Goal: Information Seeking & Learning: Learn about a topic

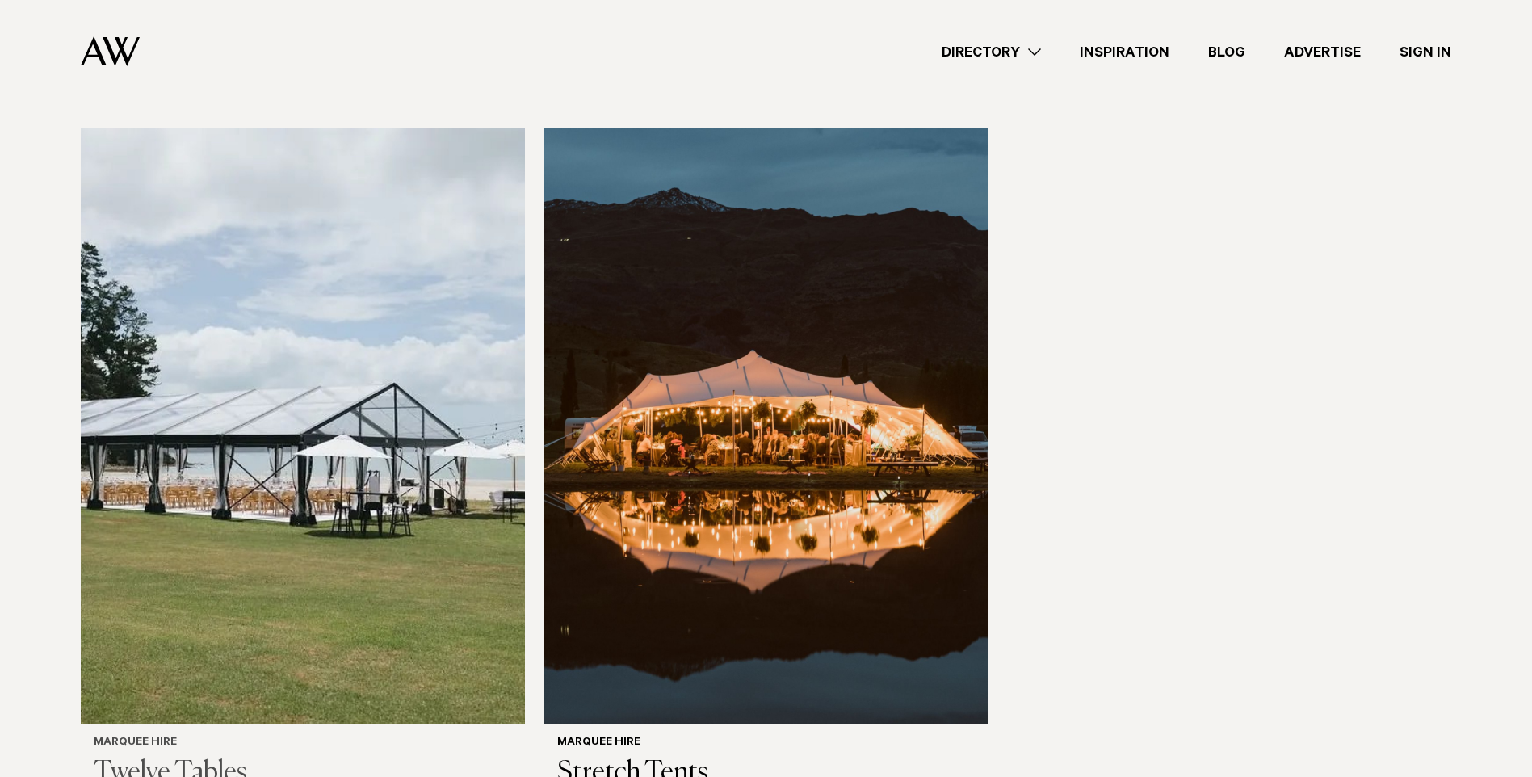
scroll to position [1373, 0]
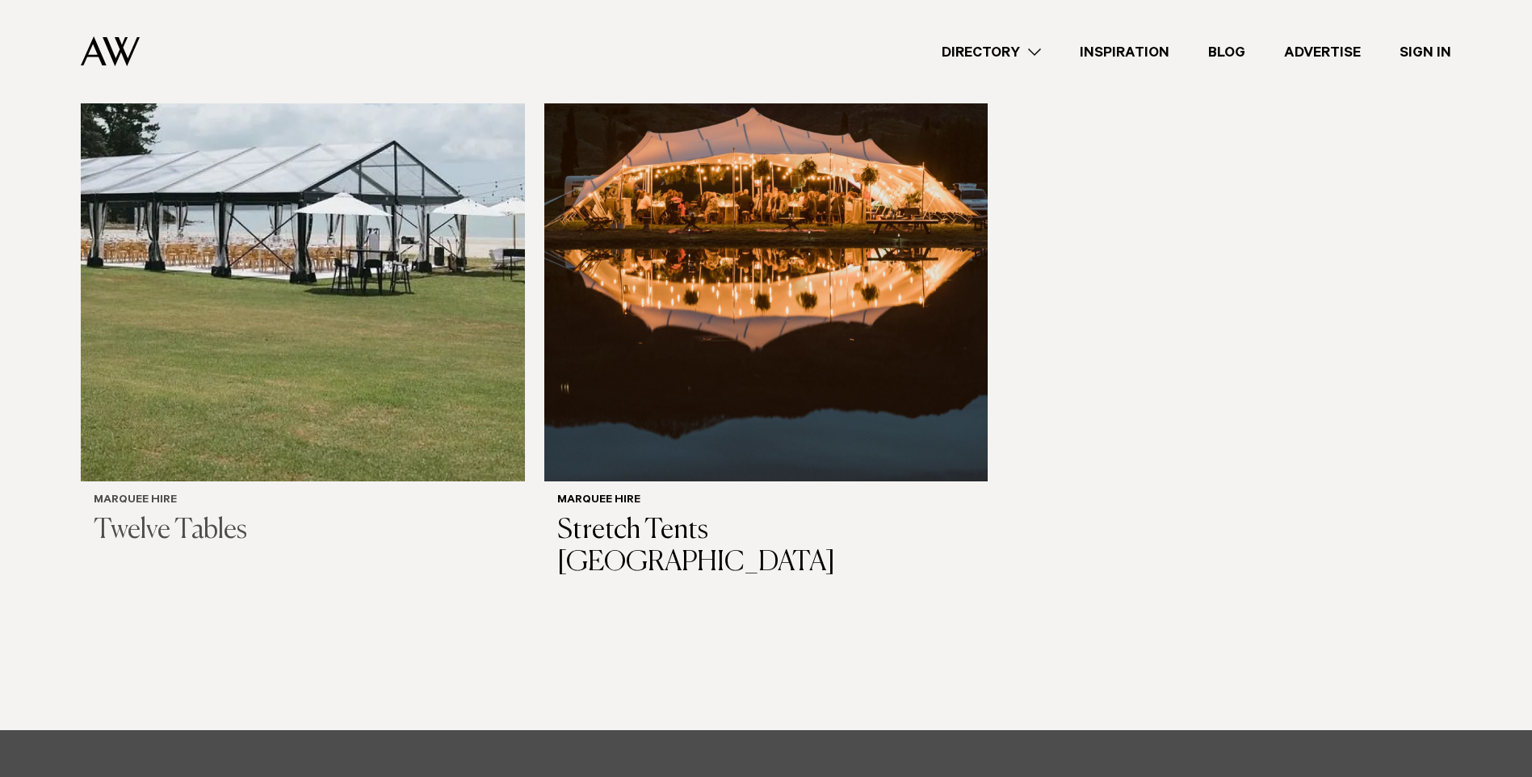
click at [214, 535] on h3 "Twelve Tables" at bounding box center [303, 530] width 418 height 33
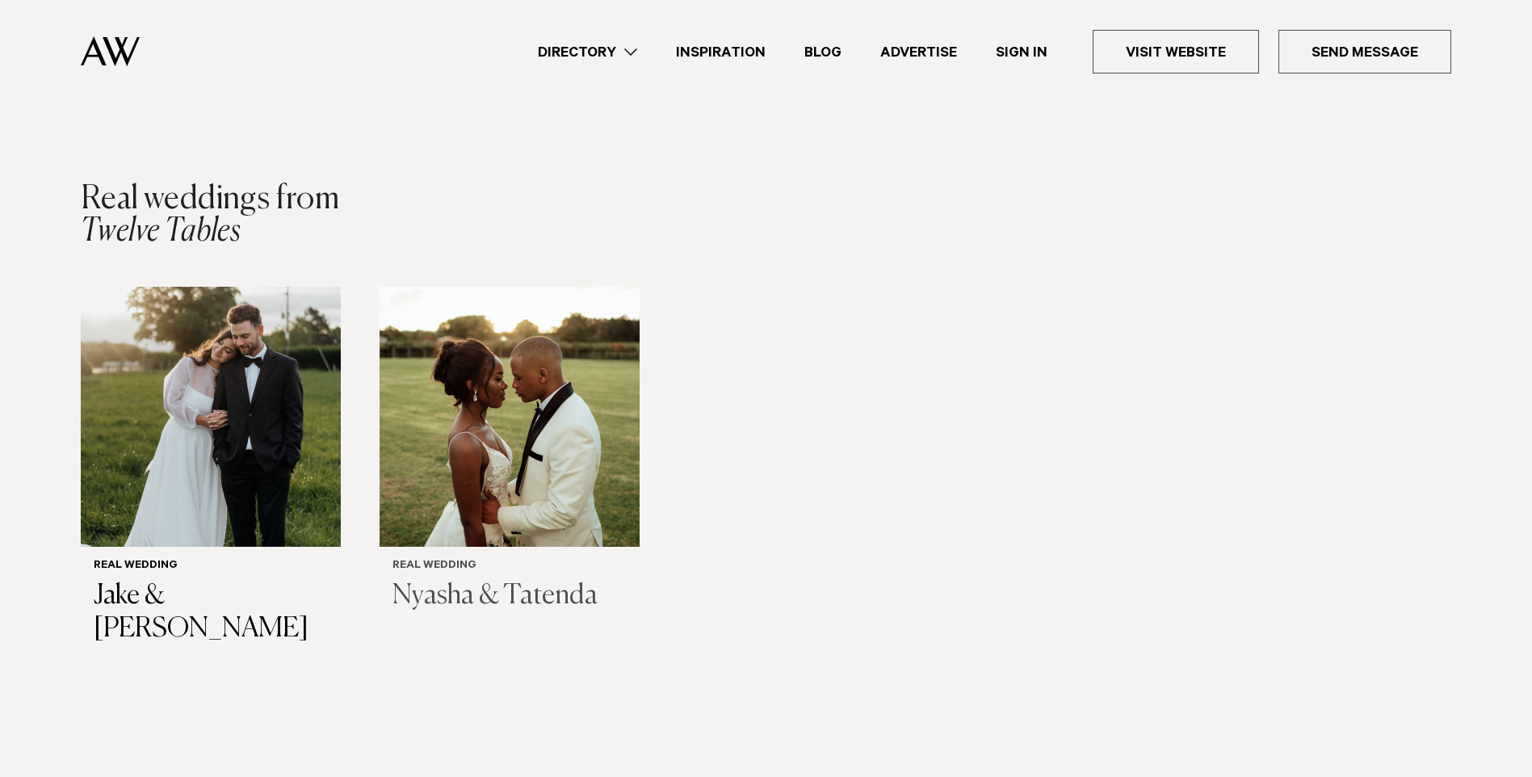
scroll to position [1454, 0]
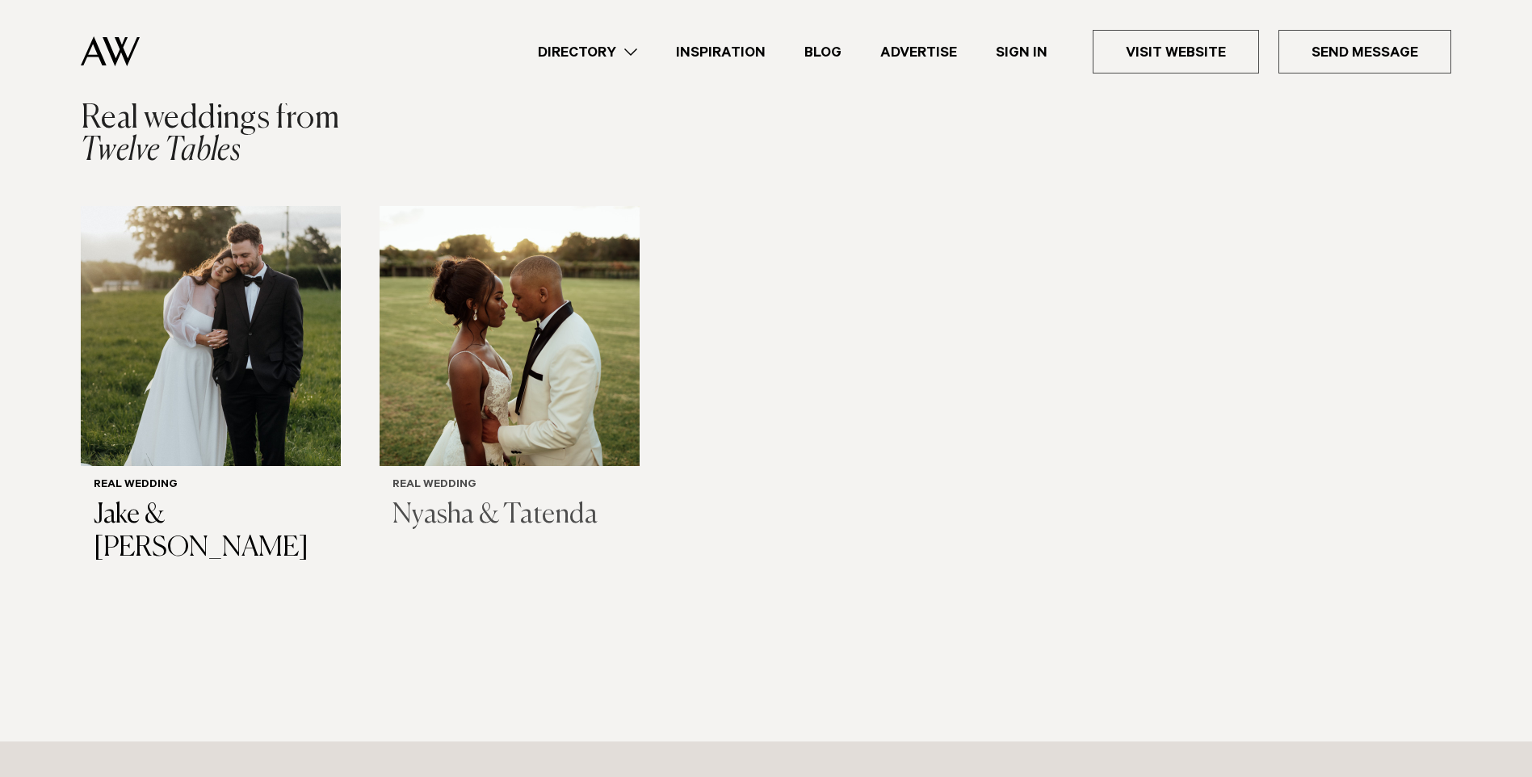
click at [550, 510] on h3 "Nyasha & Tatenda" at bounding box center [510, 515] width 234 height 33
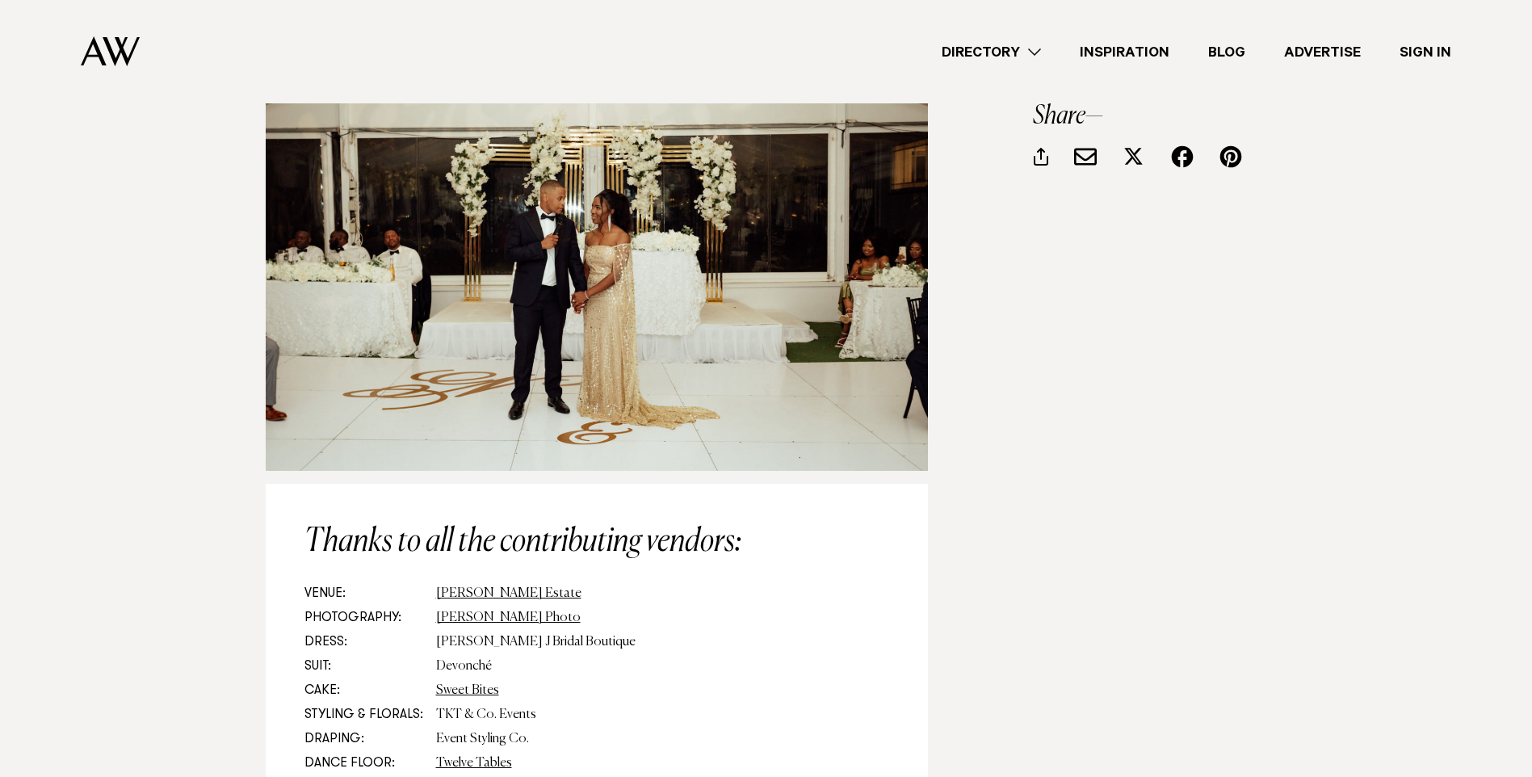
scroll to position [8077, 0]
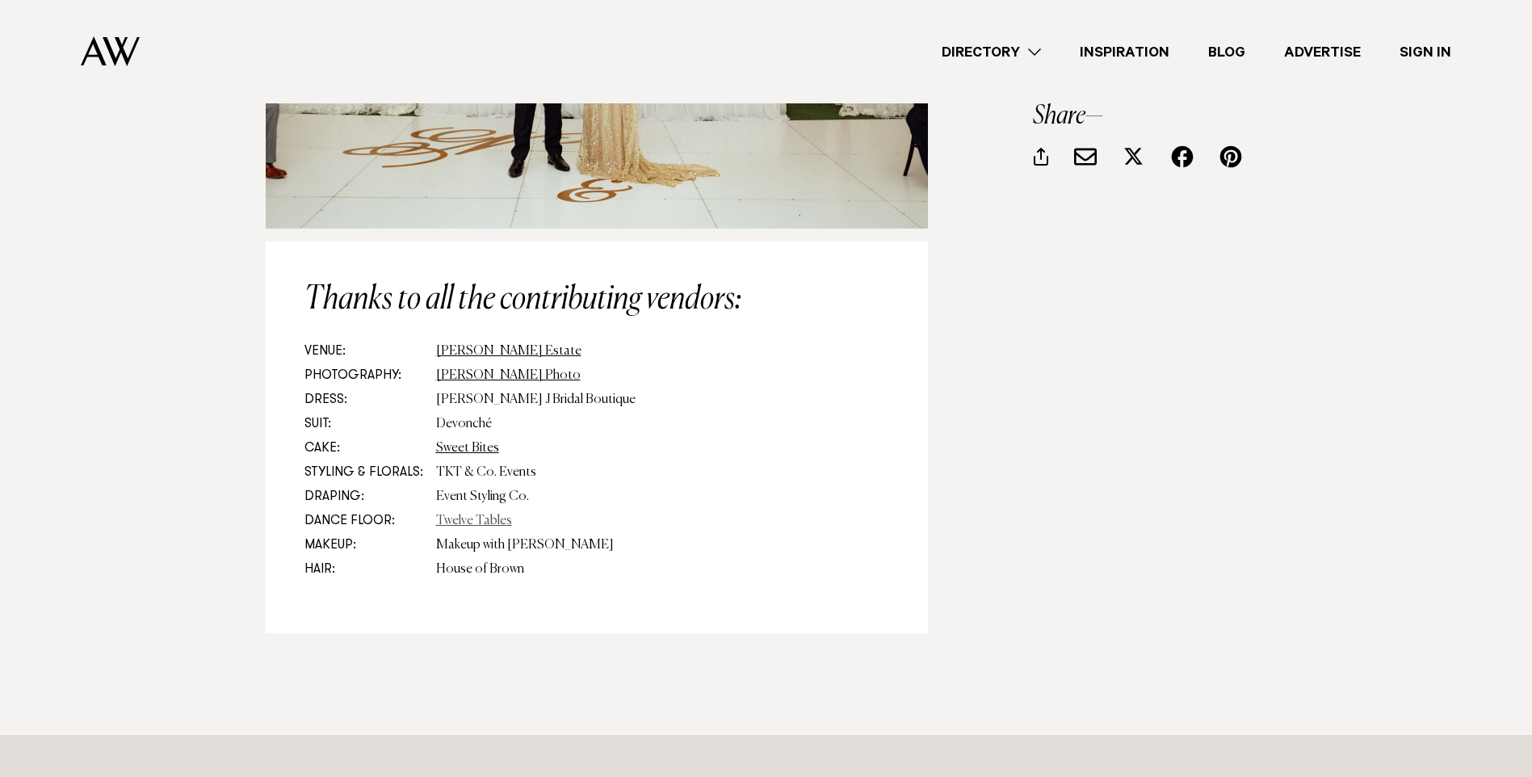
click at [471, 514] on link "Twelve Tables" at bounding box center [474, 520] width 76 height 13
click at [467, 345] on link "Allely Estate" at bounding box center [508, 351] width 145 height 13
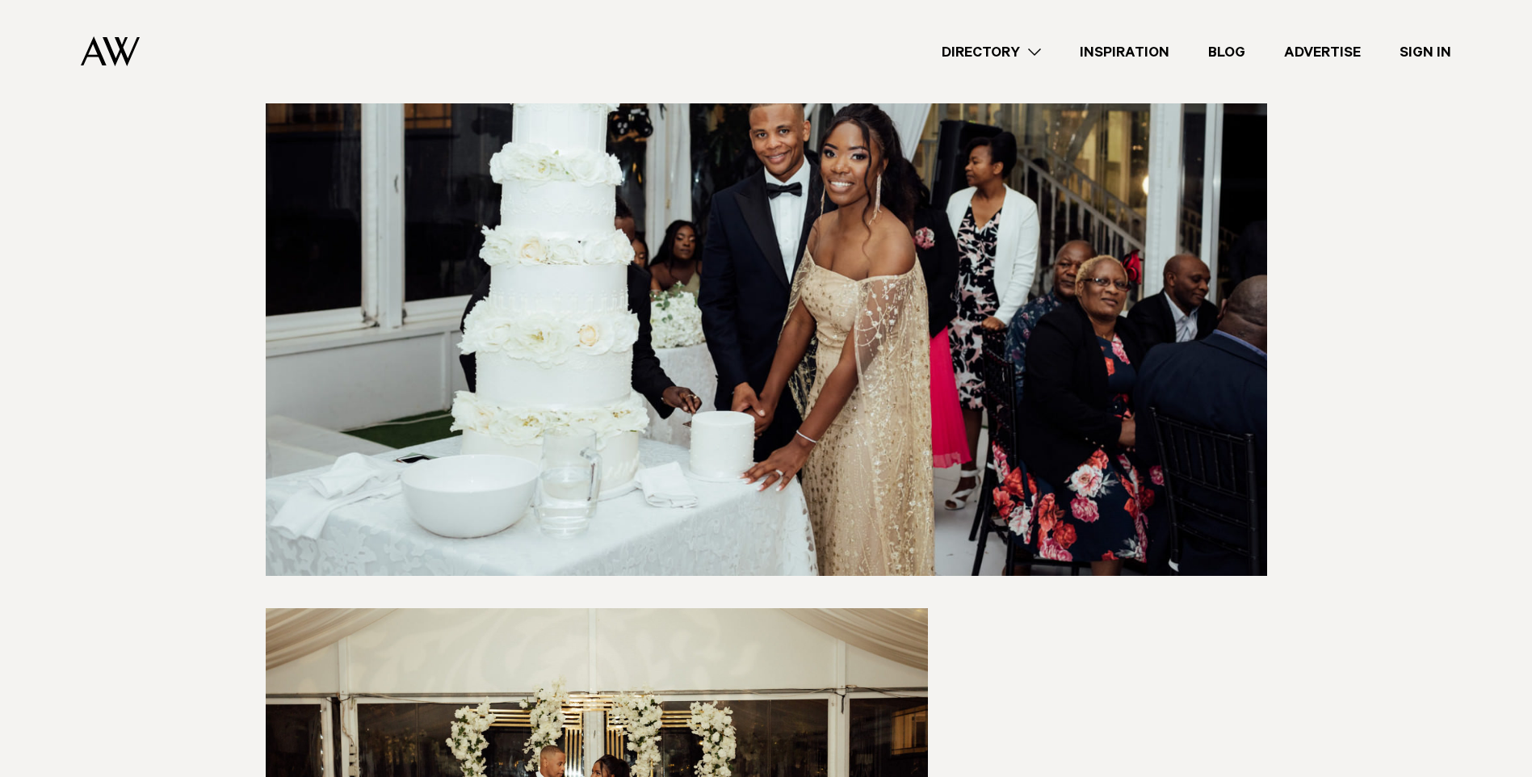
scroll to position [7188, 0]
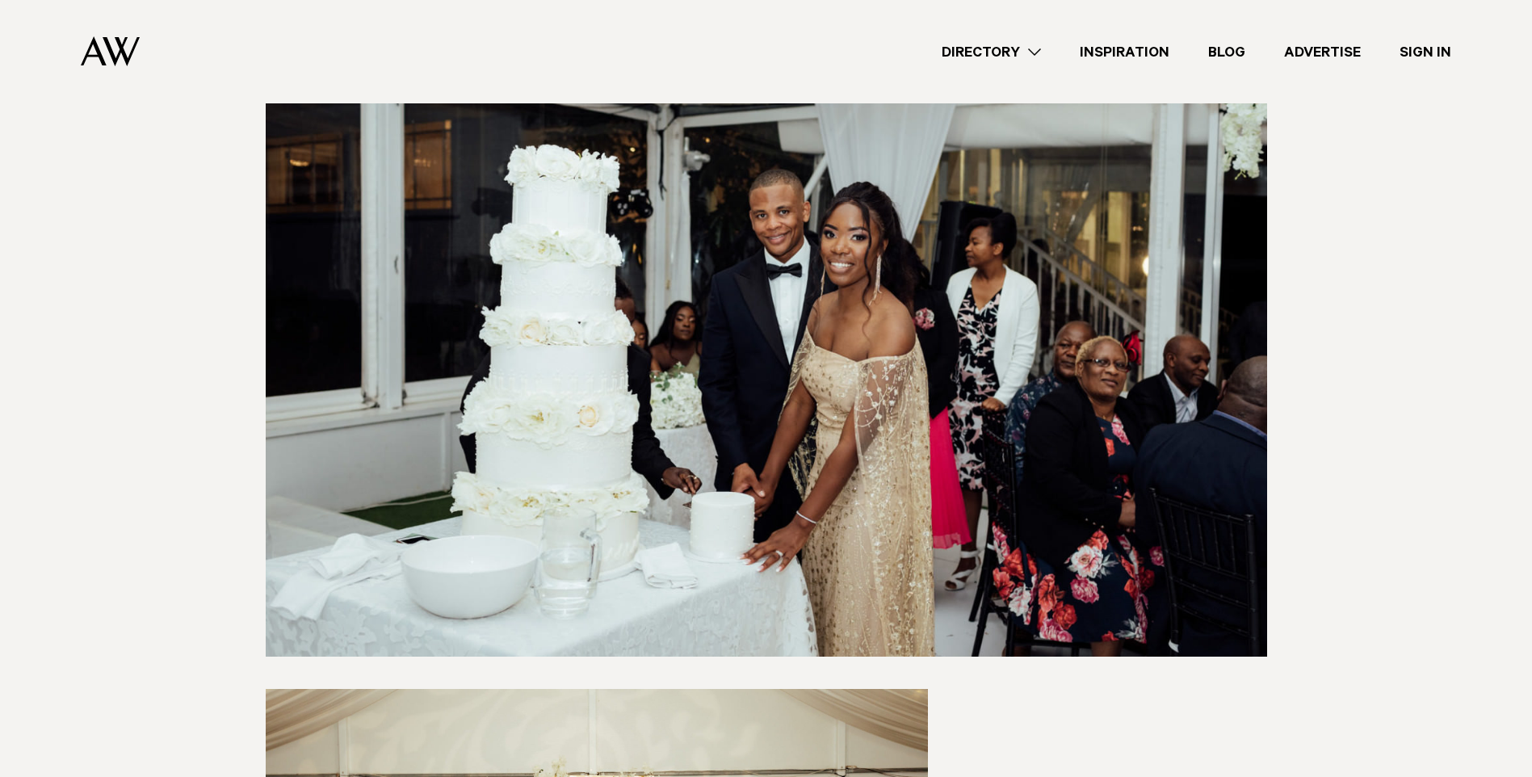
click at [1036, 63] on div "Directory Hair & Makeup Flowers Venues Cakes & Sweets" at bounding box center [802, 51] width 1299 height 103
click at [1035, 49] on link "Directory" at bounding box center [991, 52] width 138 height 22
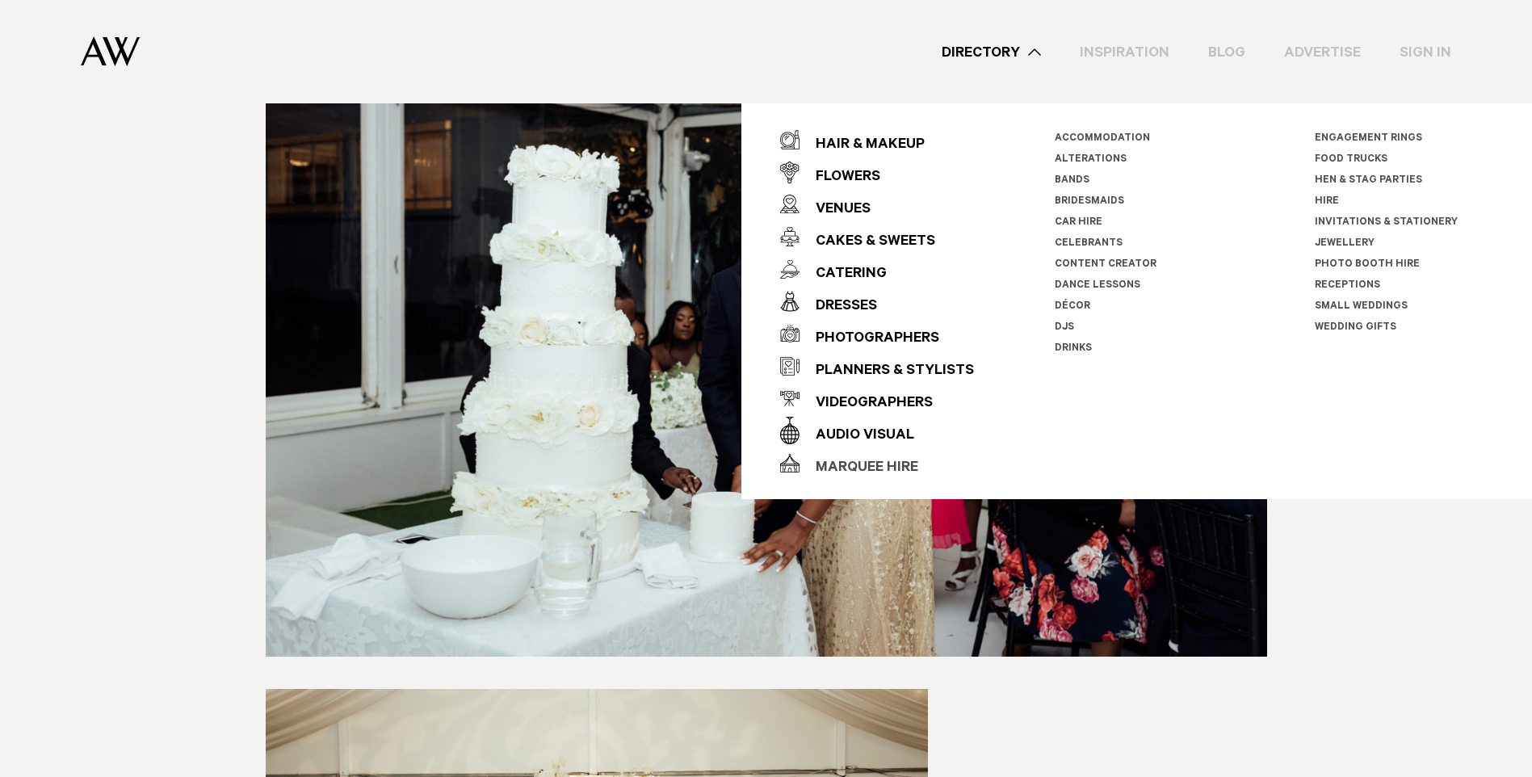
click at [844, 468] on div "Marquee Hire" at bounding box center [859, 468] width 119 height 32
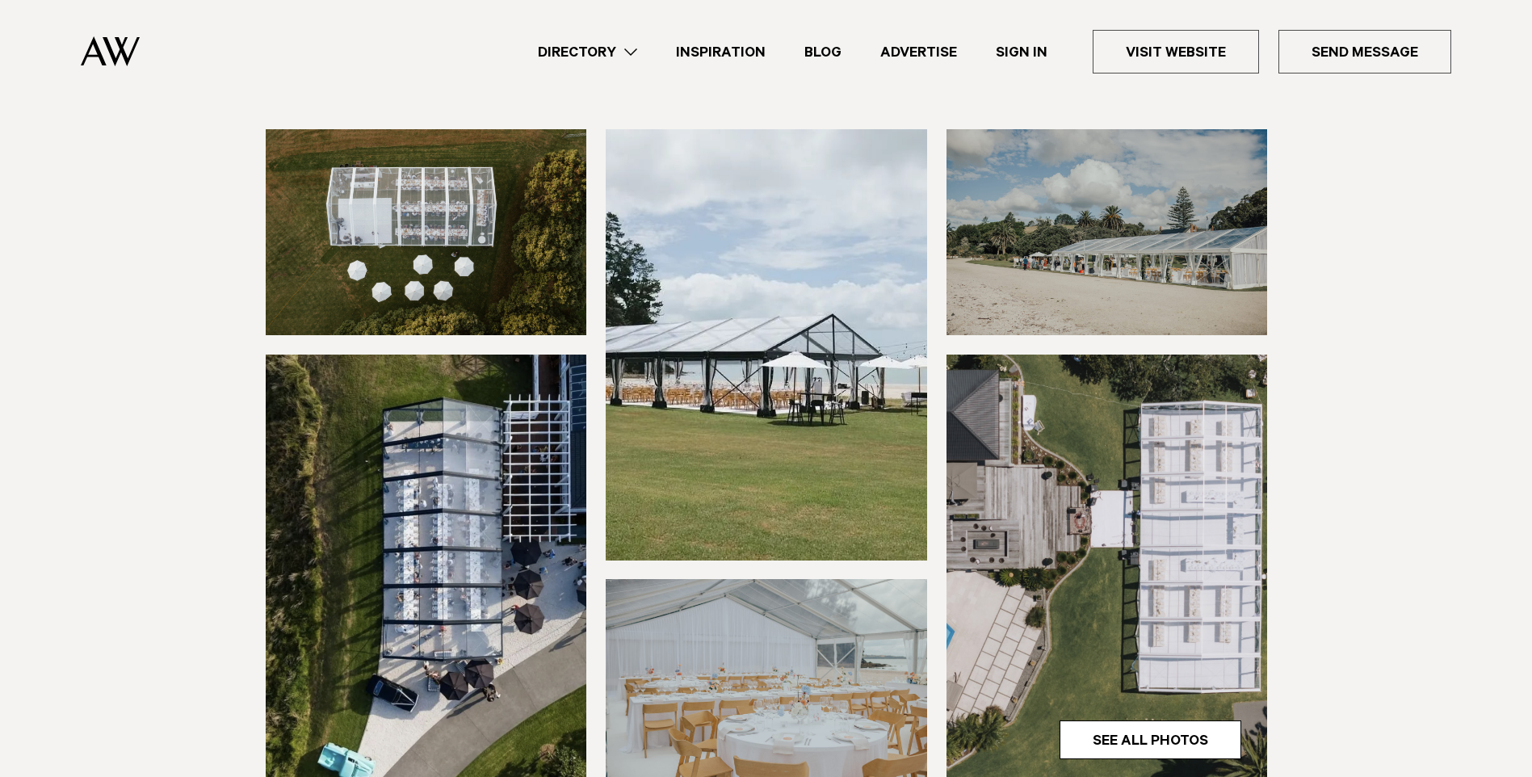
scroll to position [242, 0]
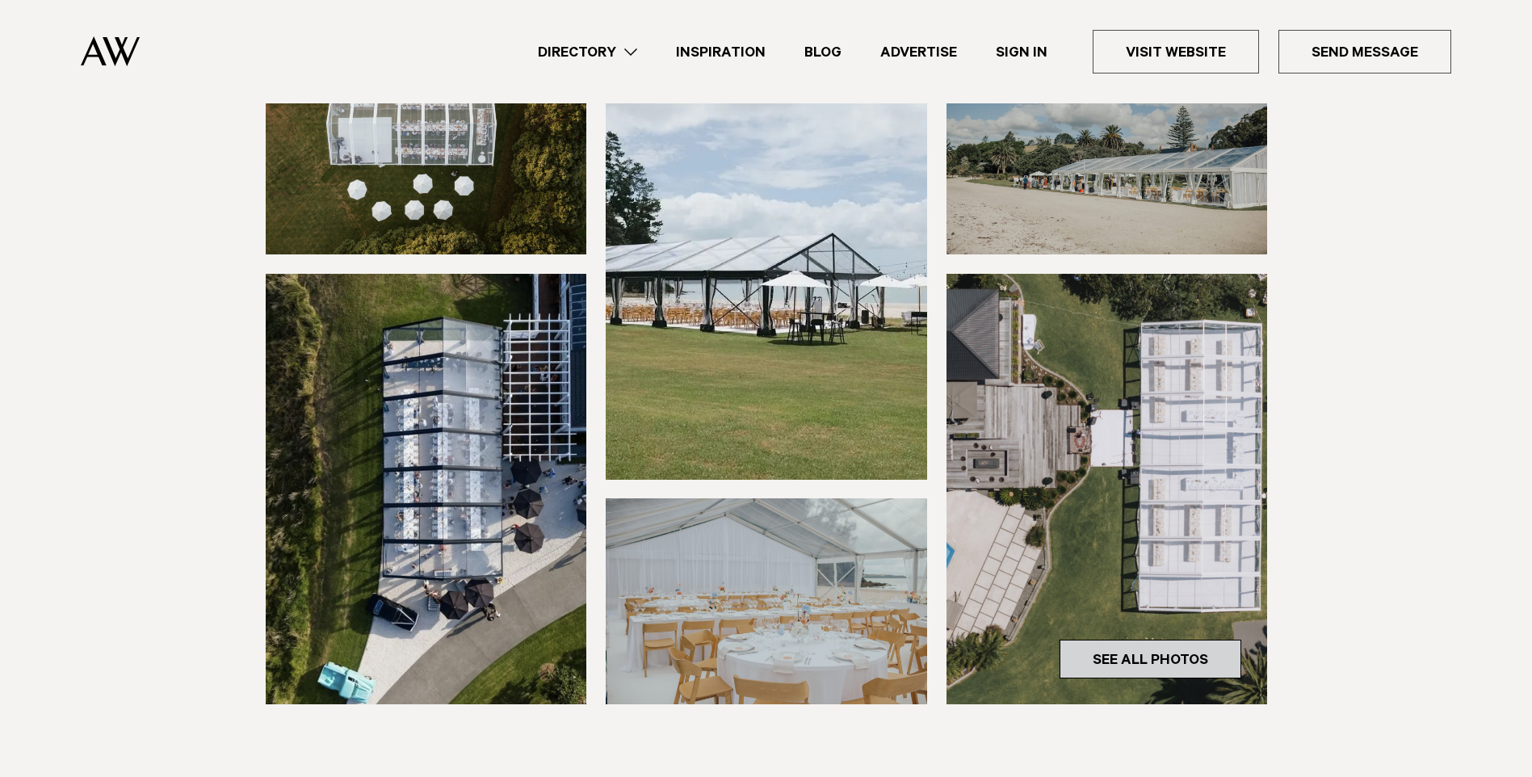
click at [1182, 670] on link "See All Photos" at bounding box center [1151, 659] width 182 height 39
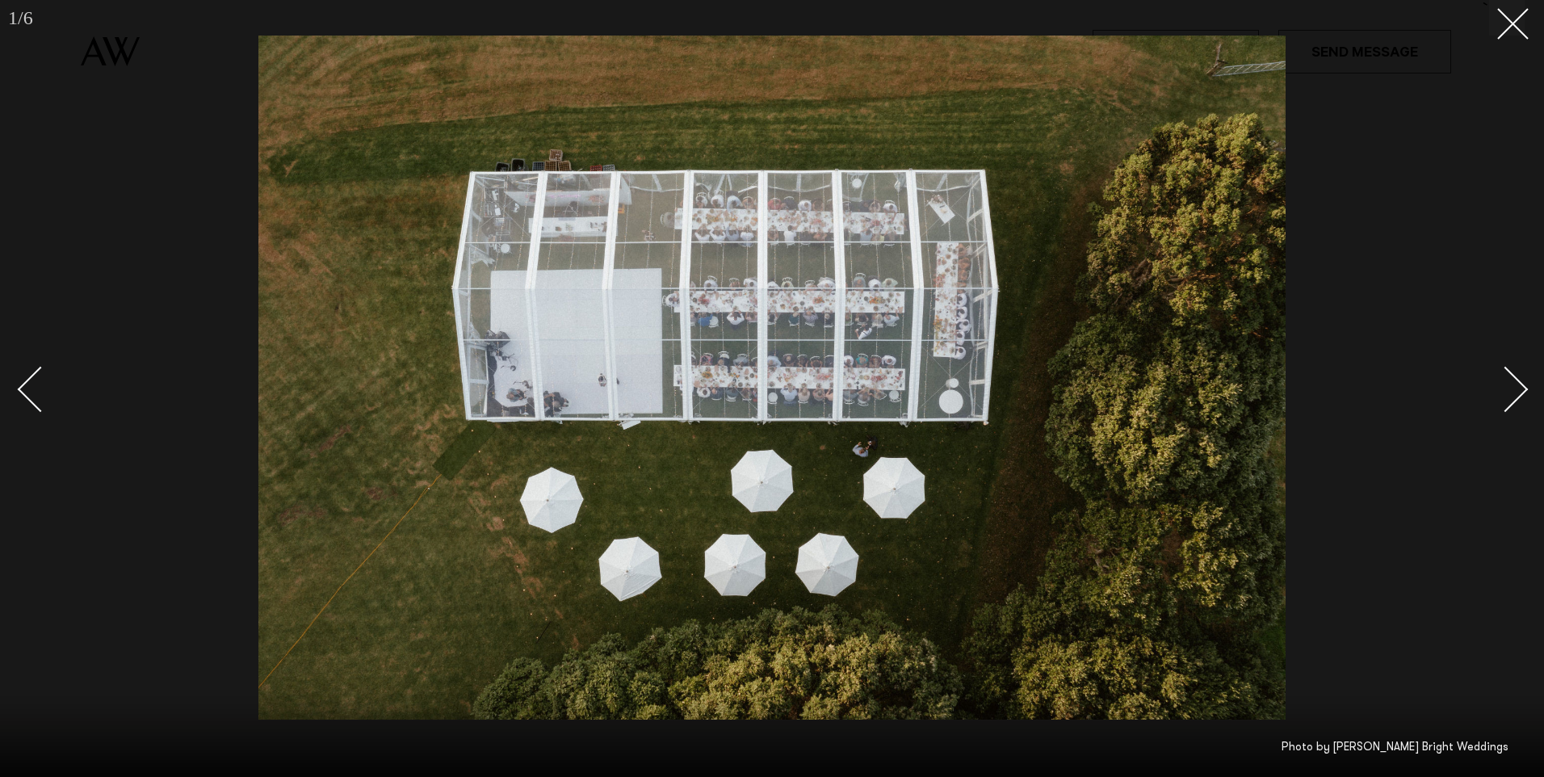
click at [1506, 380] on div "Next slide" at bounding box center [1506, 390] width 46 height 46
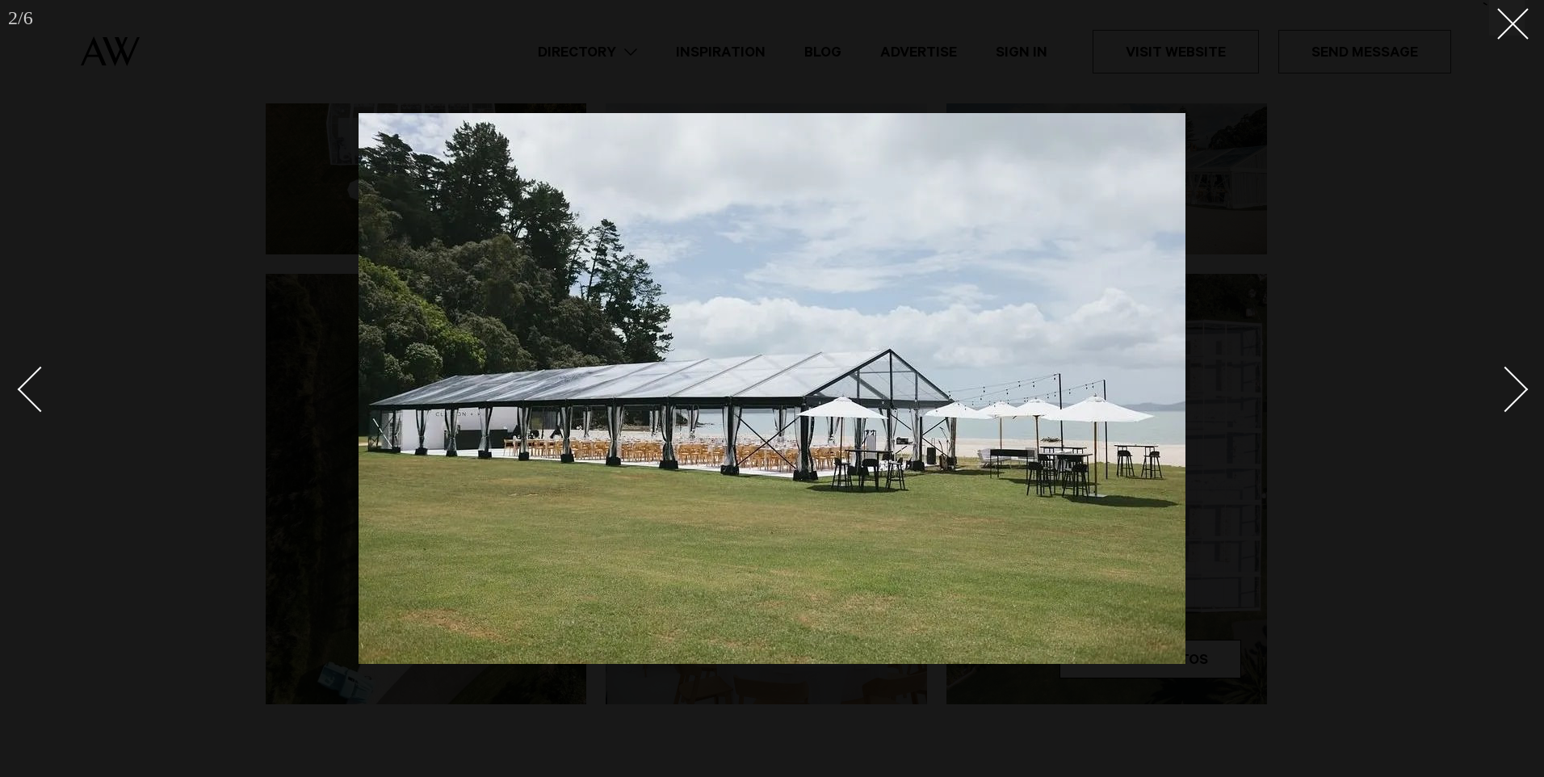
click at [1506, 380] on div "Next slide" at bounding box center [1506, 390] width 46 height 46
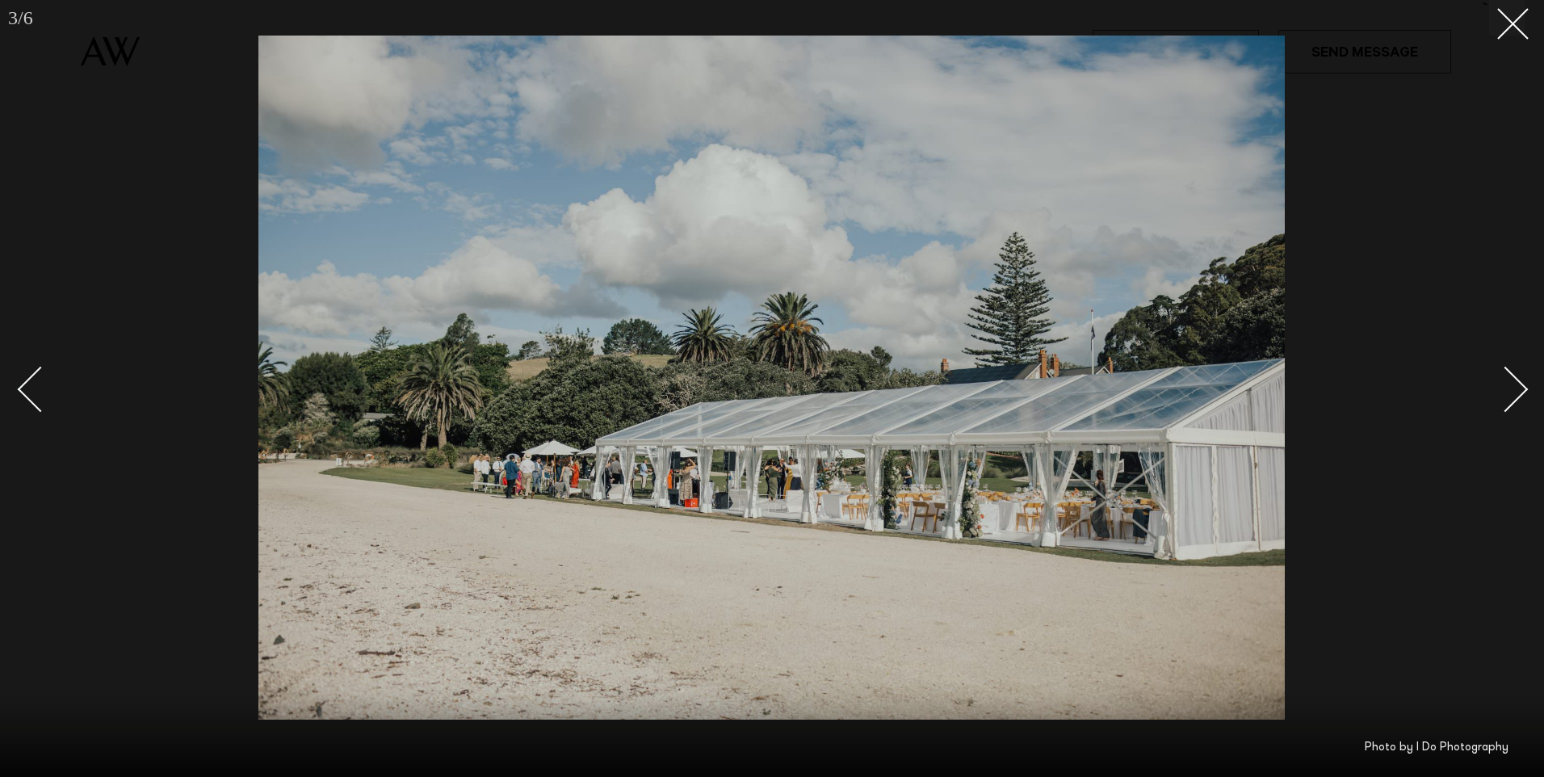
click at [1506, 380] on div "Next slide" at bounding box center [1506, 390] width 46 height 46
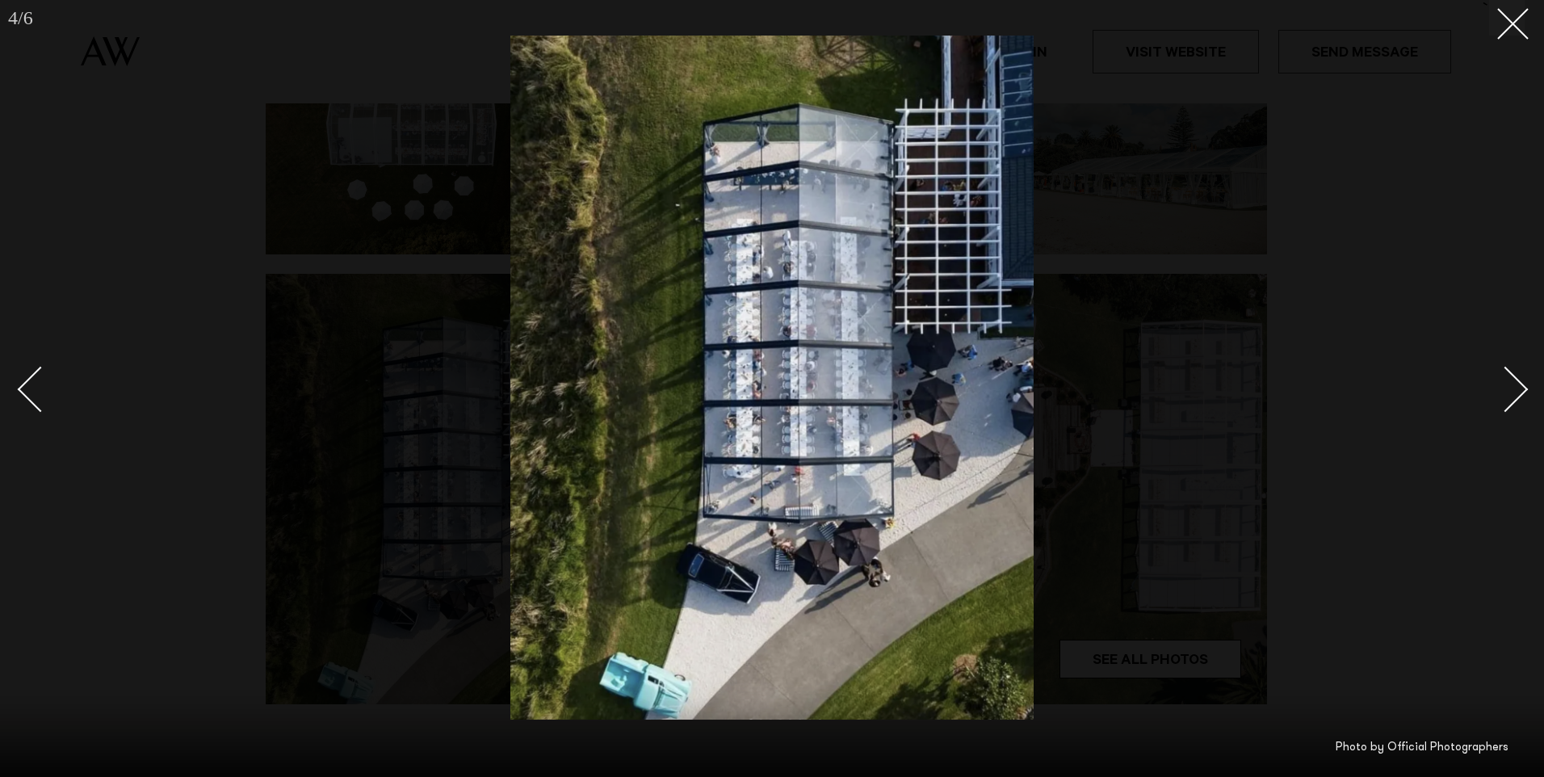
click at [1506, 380] on div "Next slide" at bounding box center [1506, 390] width 46 height 46
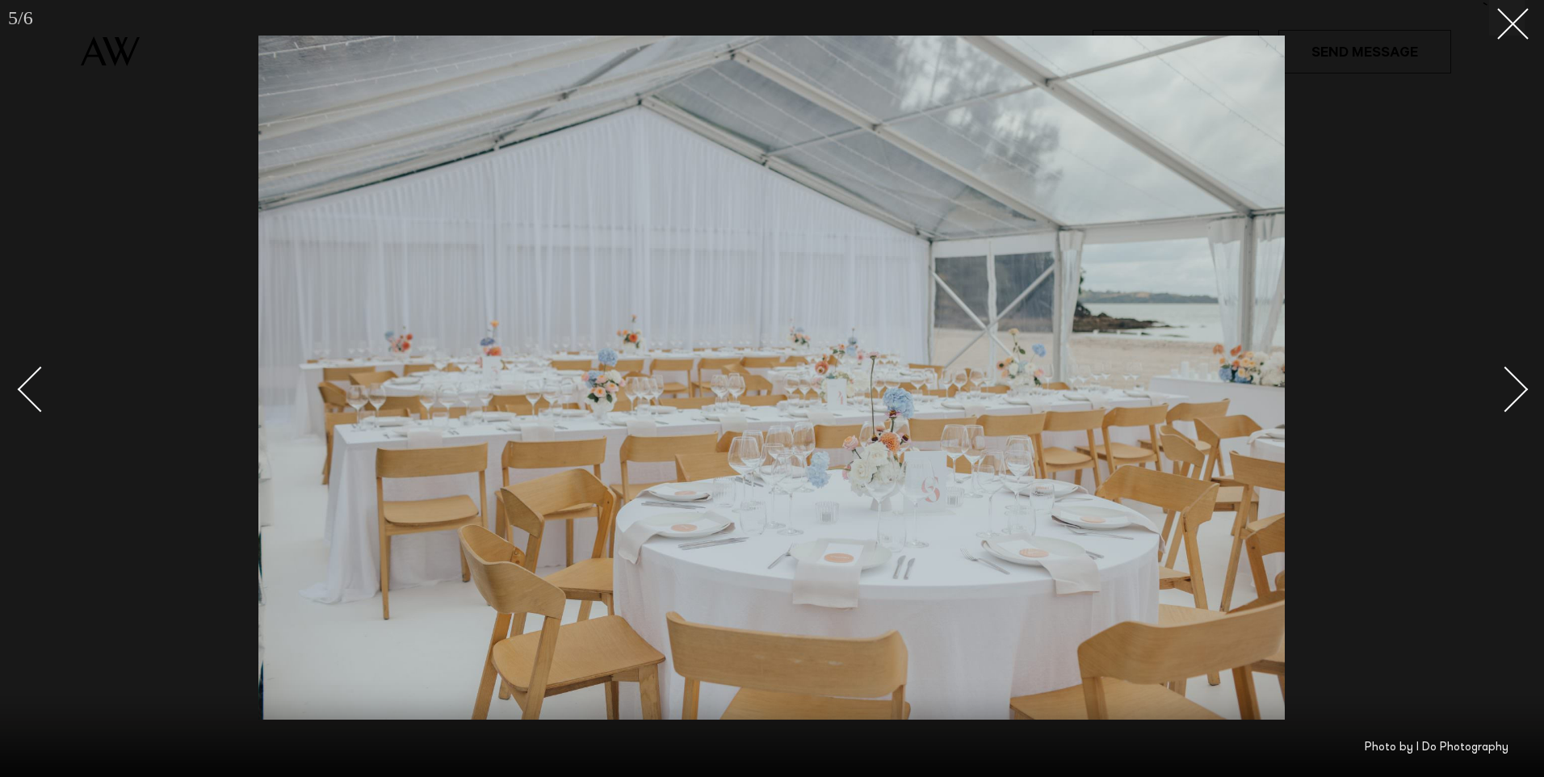
click at [1510, 377] on div "Next slide" at bounding box center [1506, 390] width 46 height 46
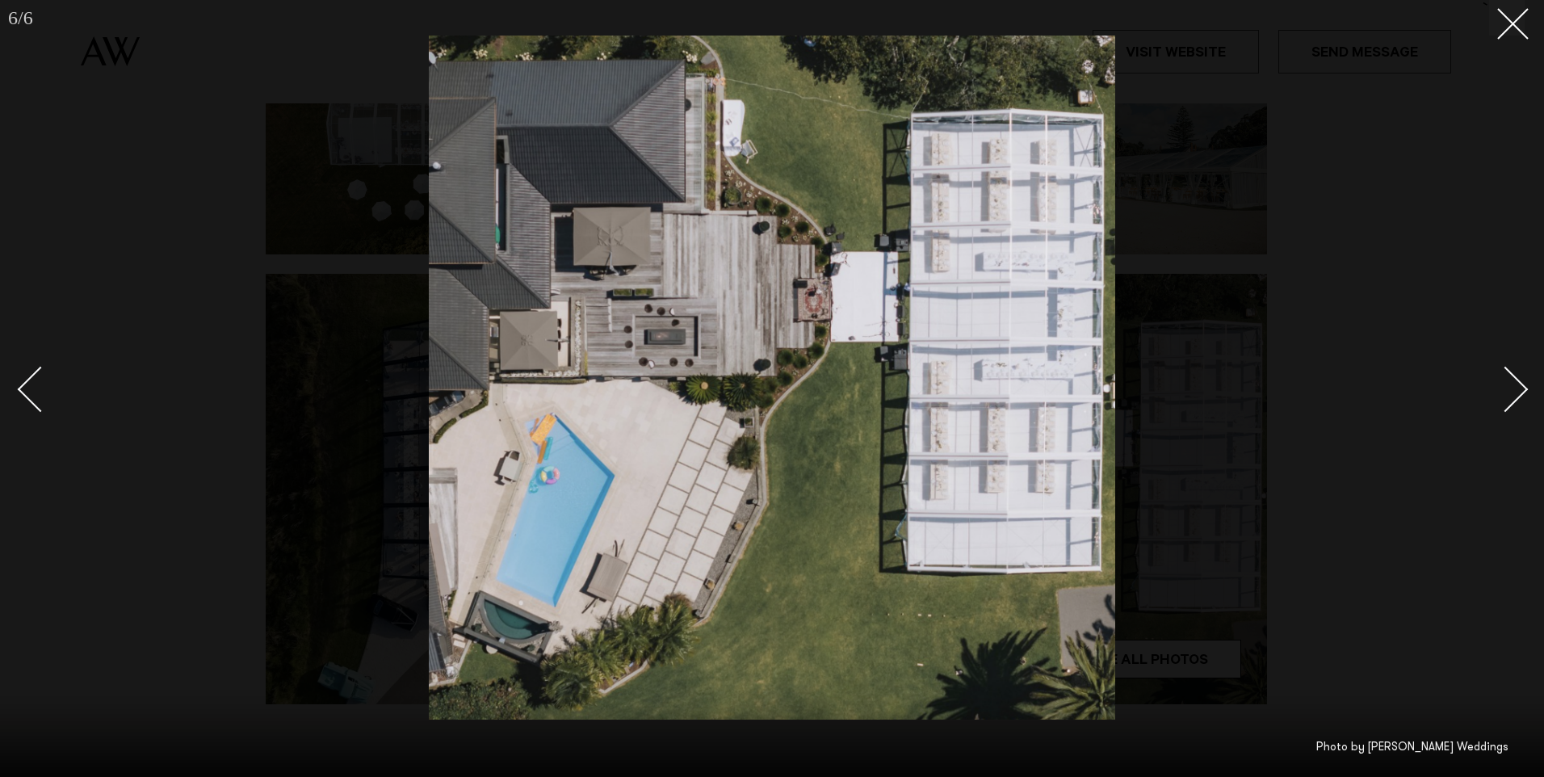
click at [1510, 377] on div "Next slide" at bounding box center [1506, 390] width 46 height 46
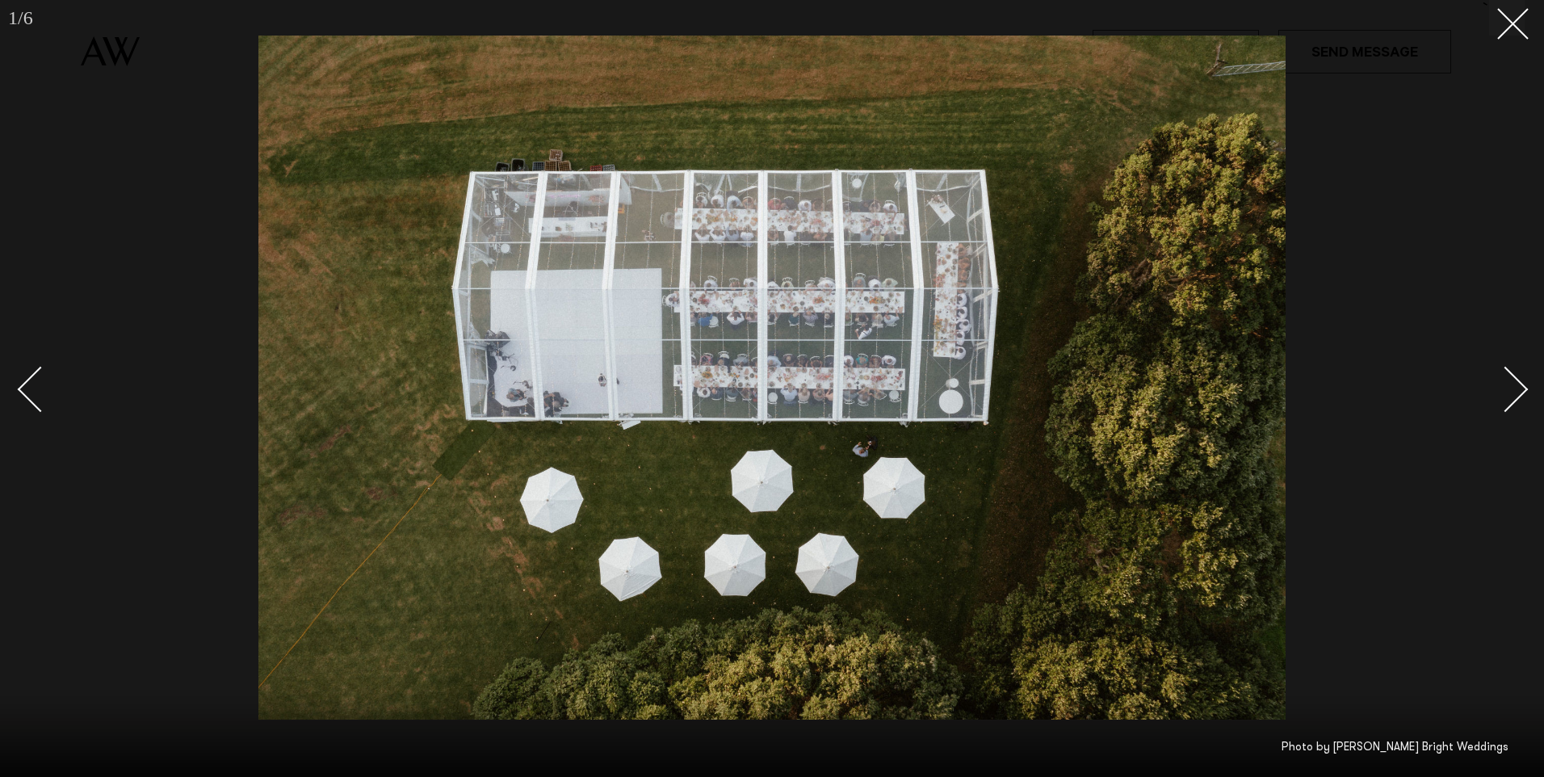
click at [1510, 377] on div "Next slide" at bounding box center [1506, 390] width 46 height 46
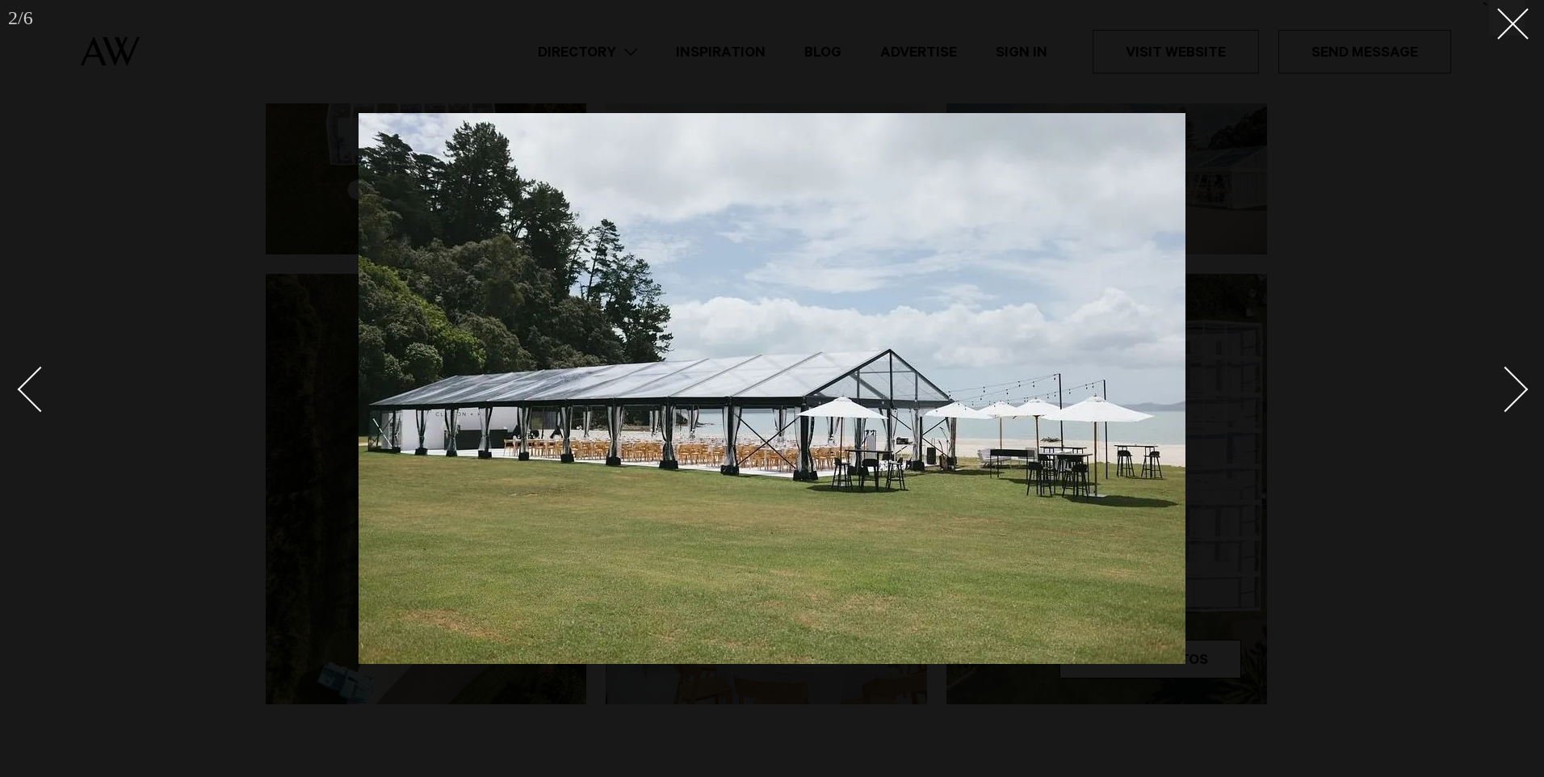
click at [1510, 377] on div "Next slide" at bounding box center [1506, 390] width 46 height 46
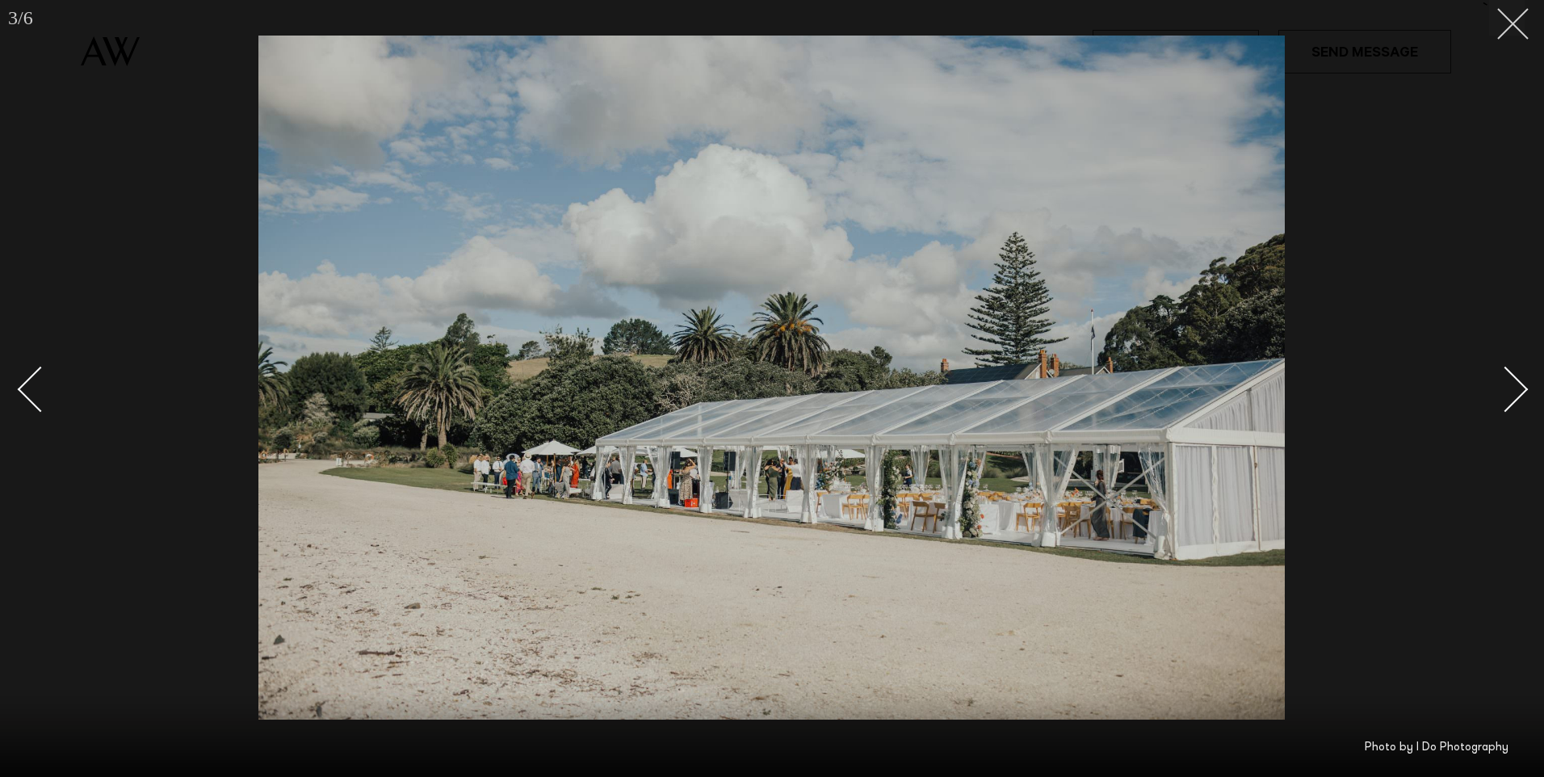
click at [1511, 23] on icon at bounding box center [1506, 17] width 19 height 19
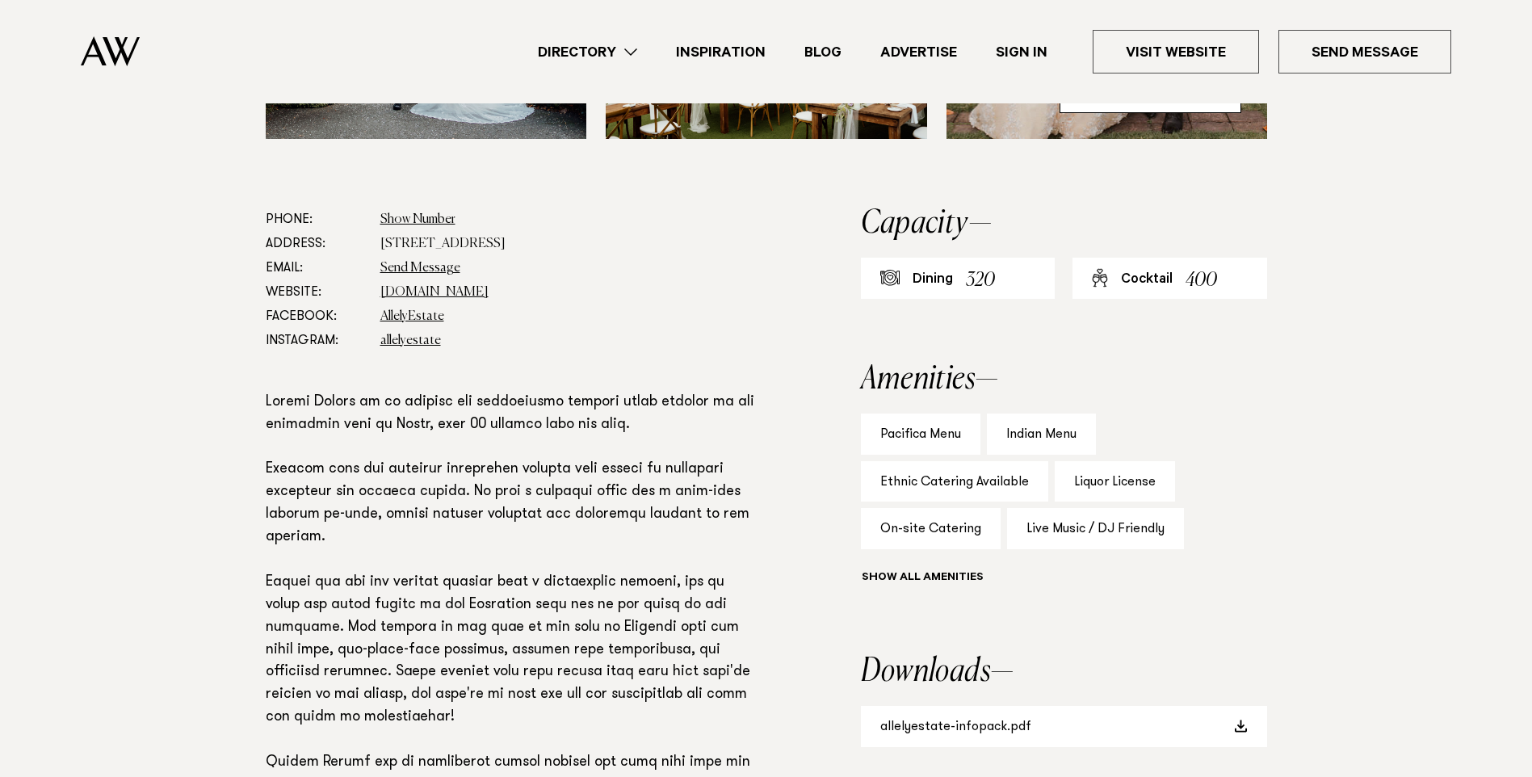
scroll to position [969, 0]
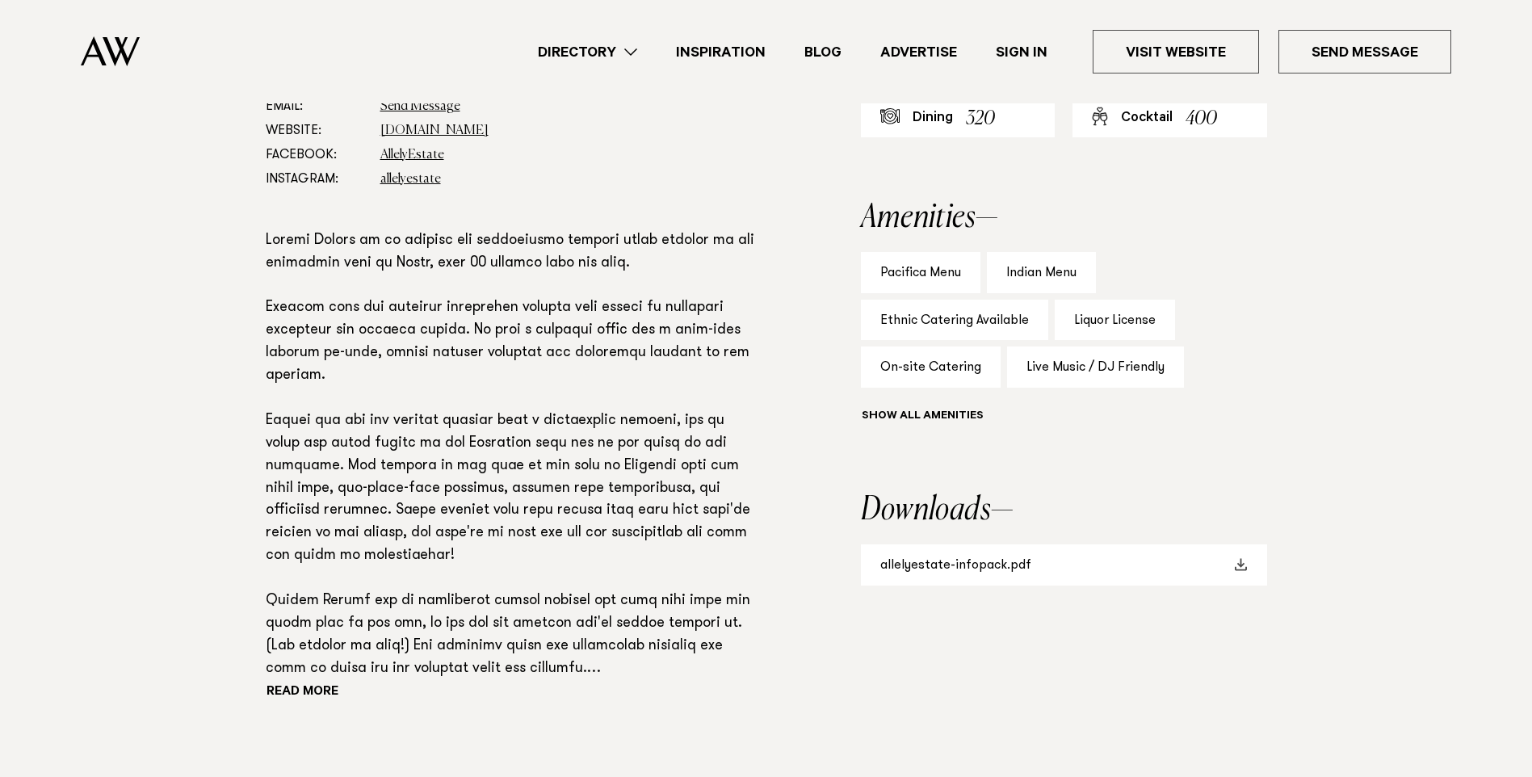
click at [1237, 561] on span at bounding box center [1241, 564] width 13 height 13
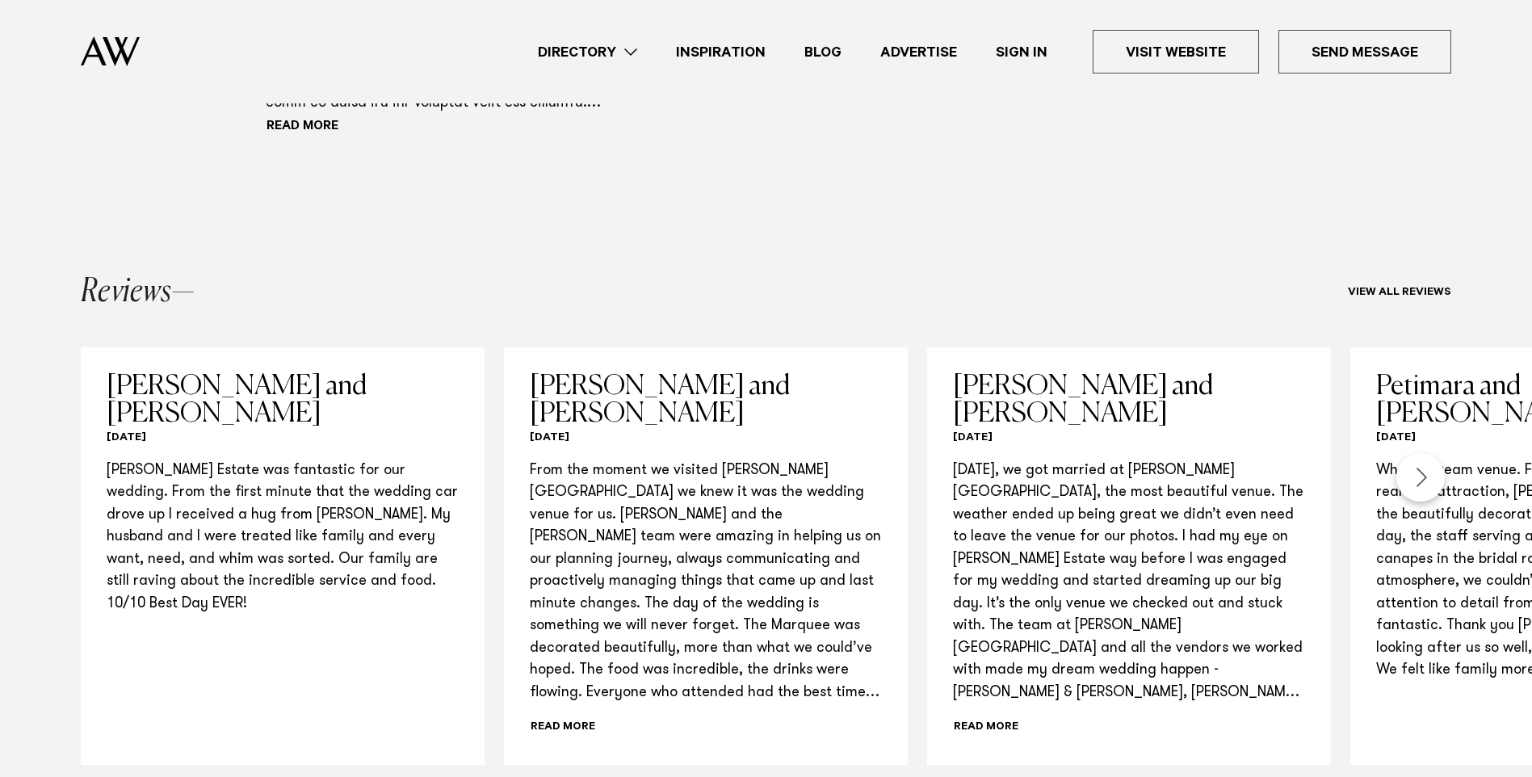
scroll to position [1373, 0]
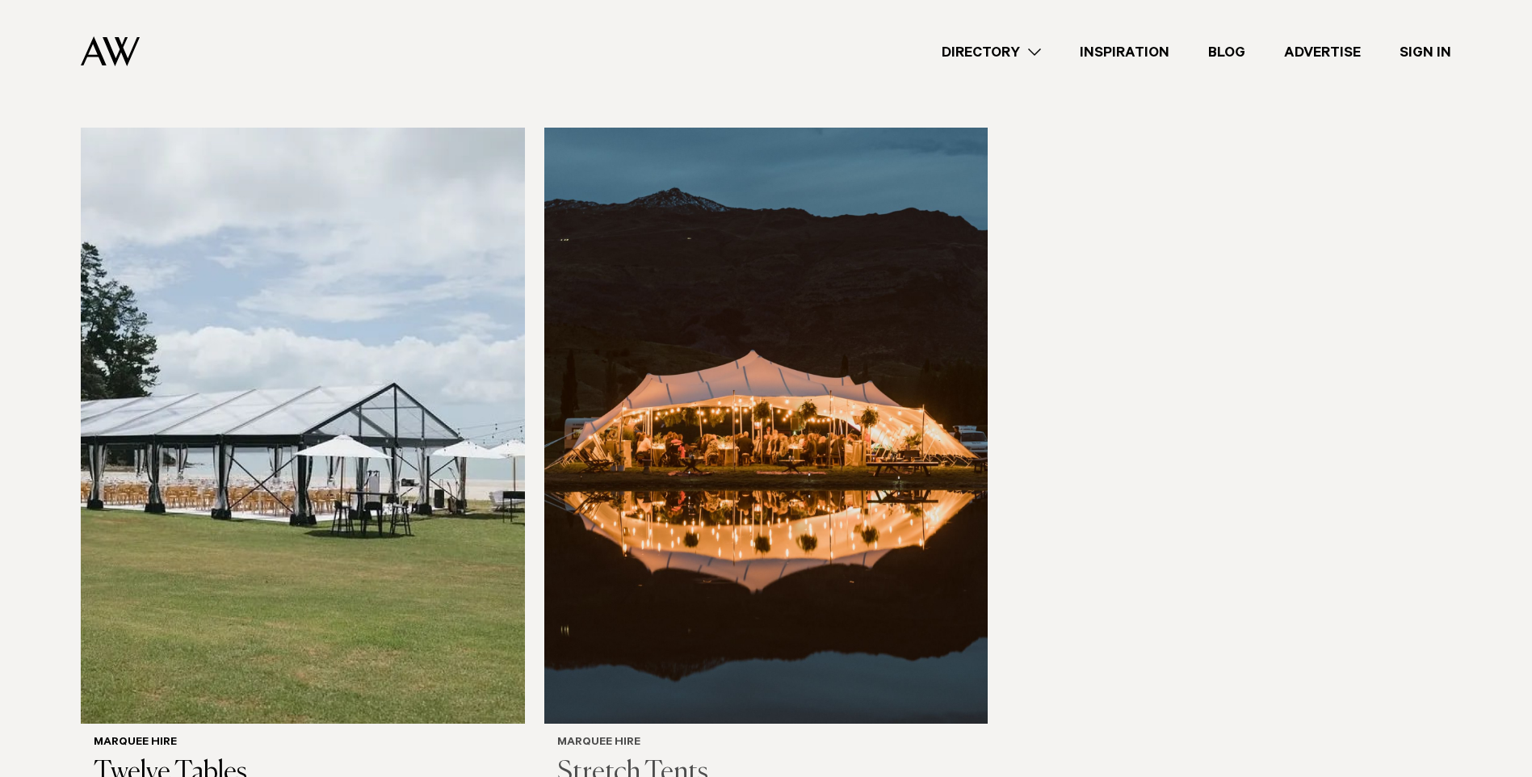
scroll to position [1212, 0]
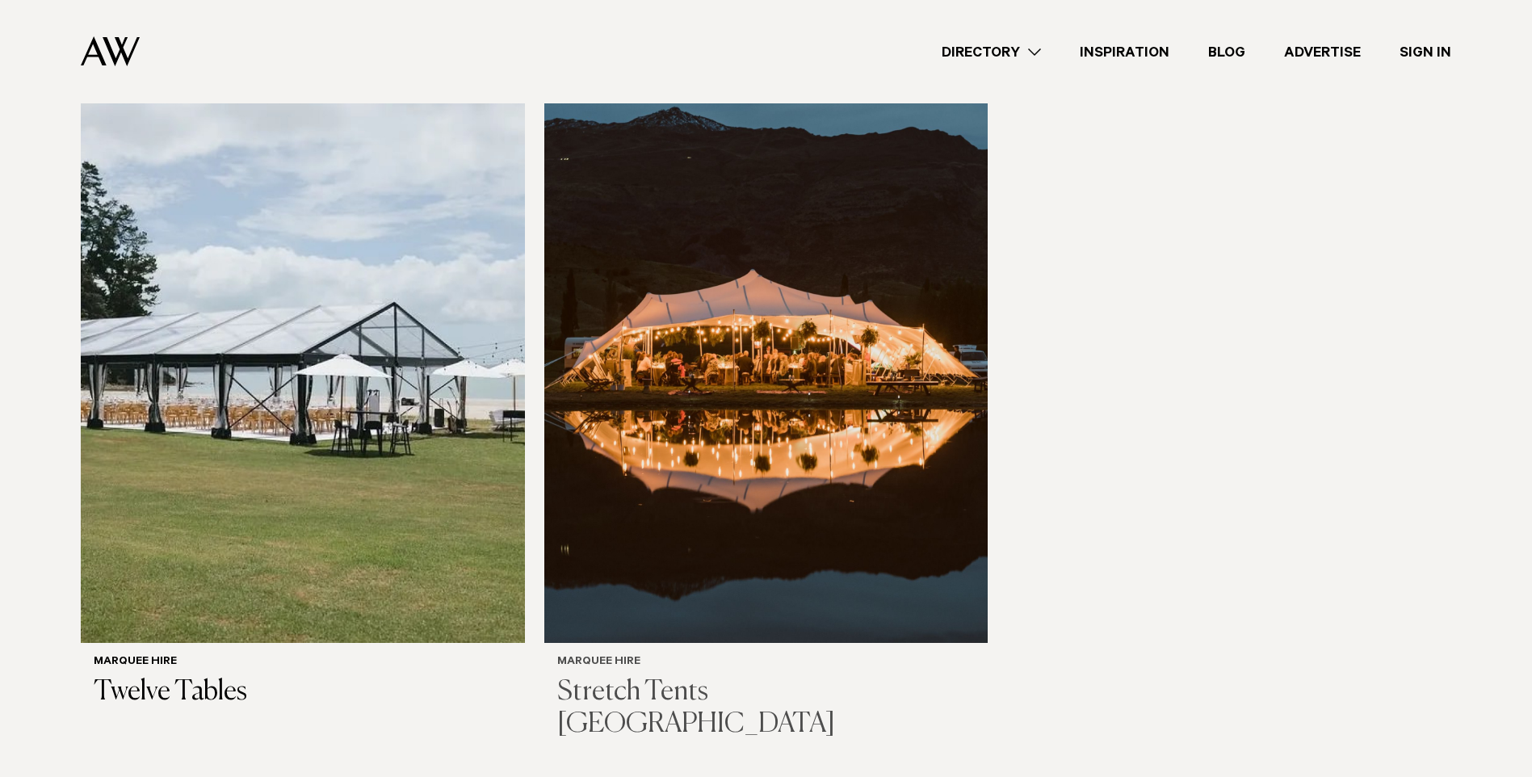
click at [758, 553] on img at bounding box center [766, 344] width 444 height 595
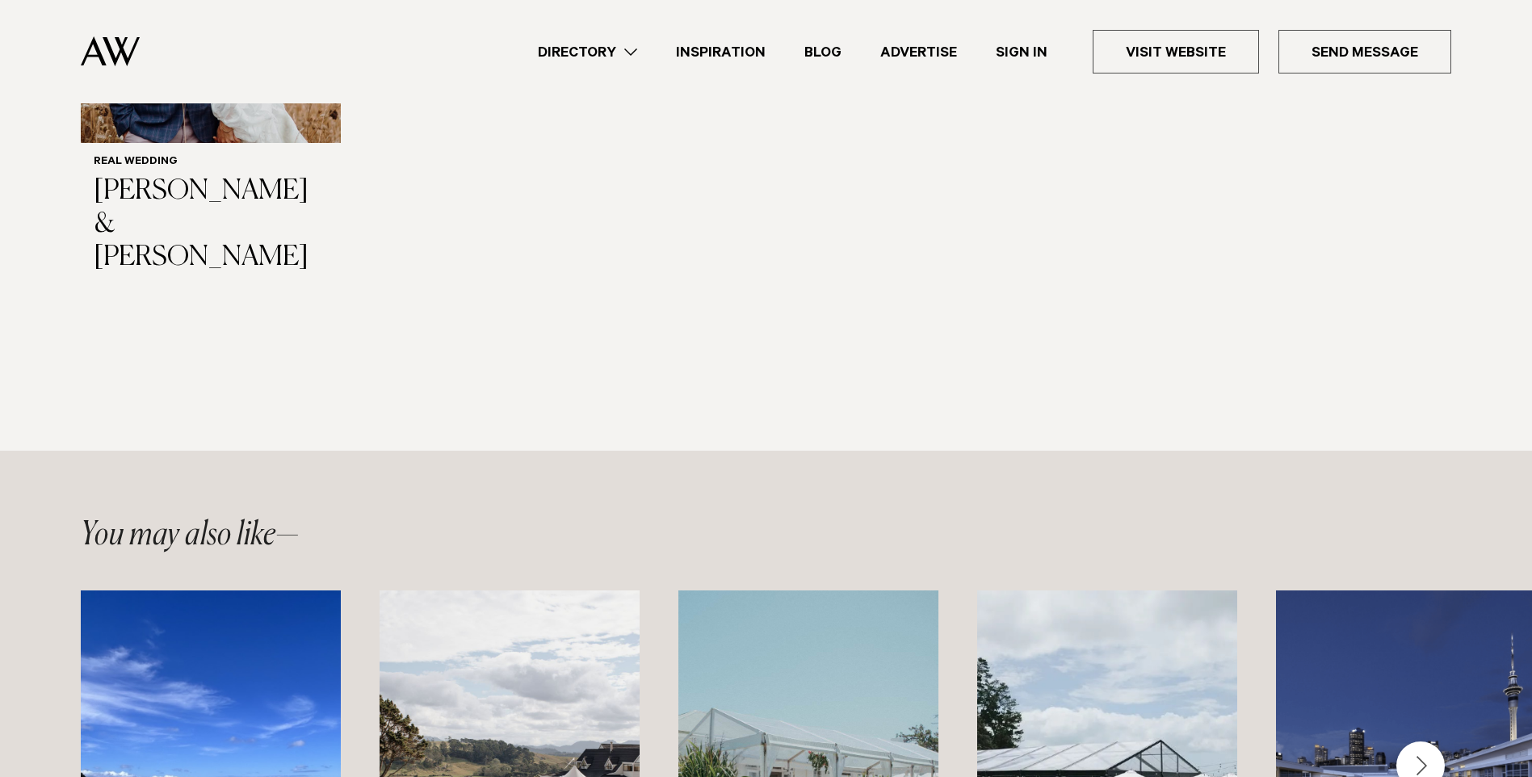
scroll to position [2342, 0]
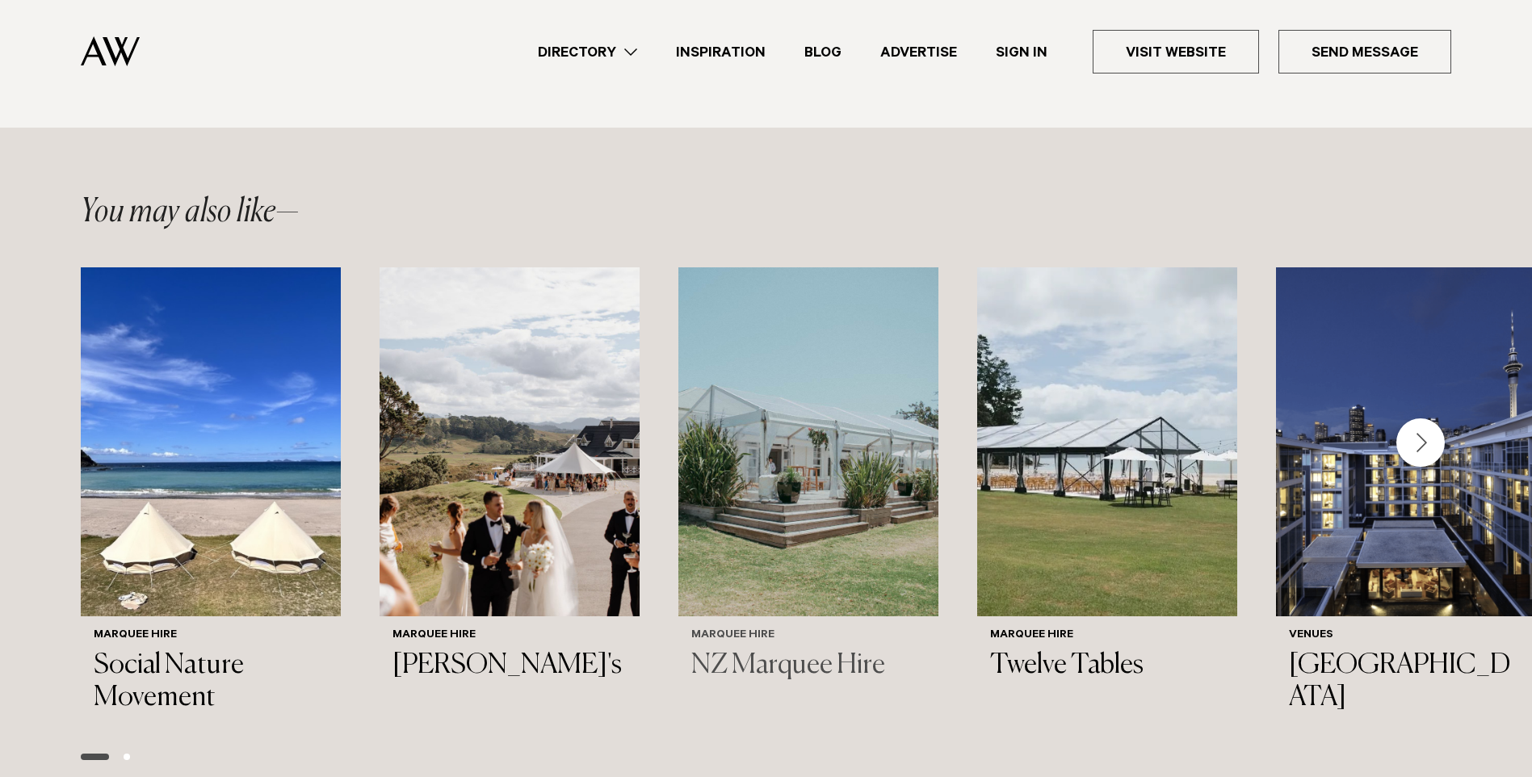
click at [778, 338] on img "3 / 6" at bounding box center [808, 441] width 260 height 349
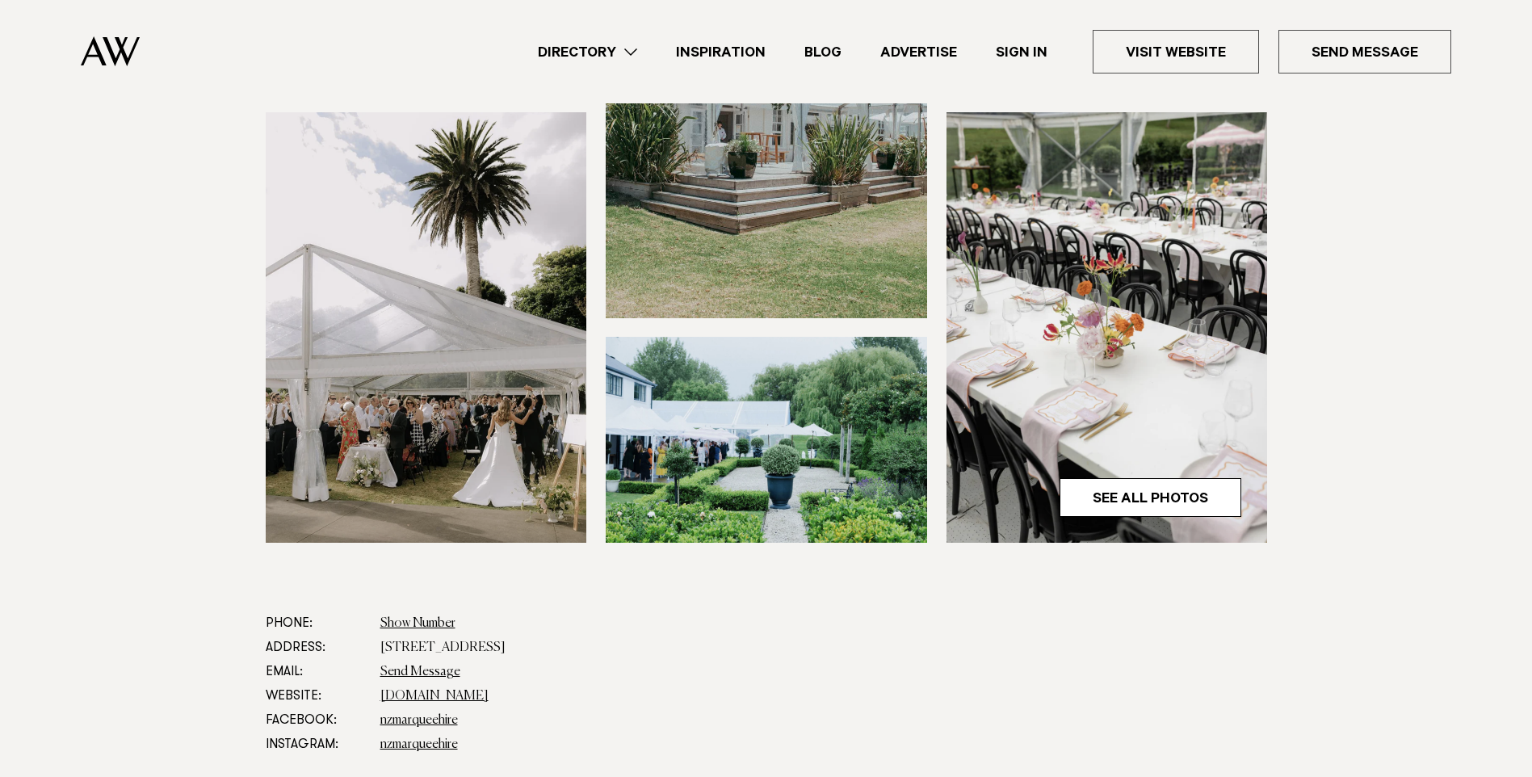
scroll to position [646, 0]
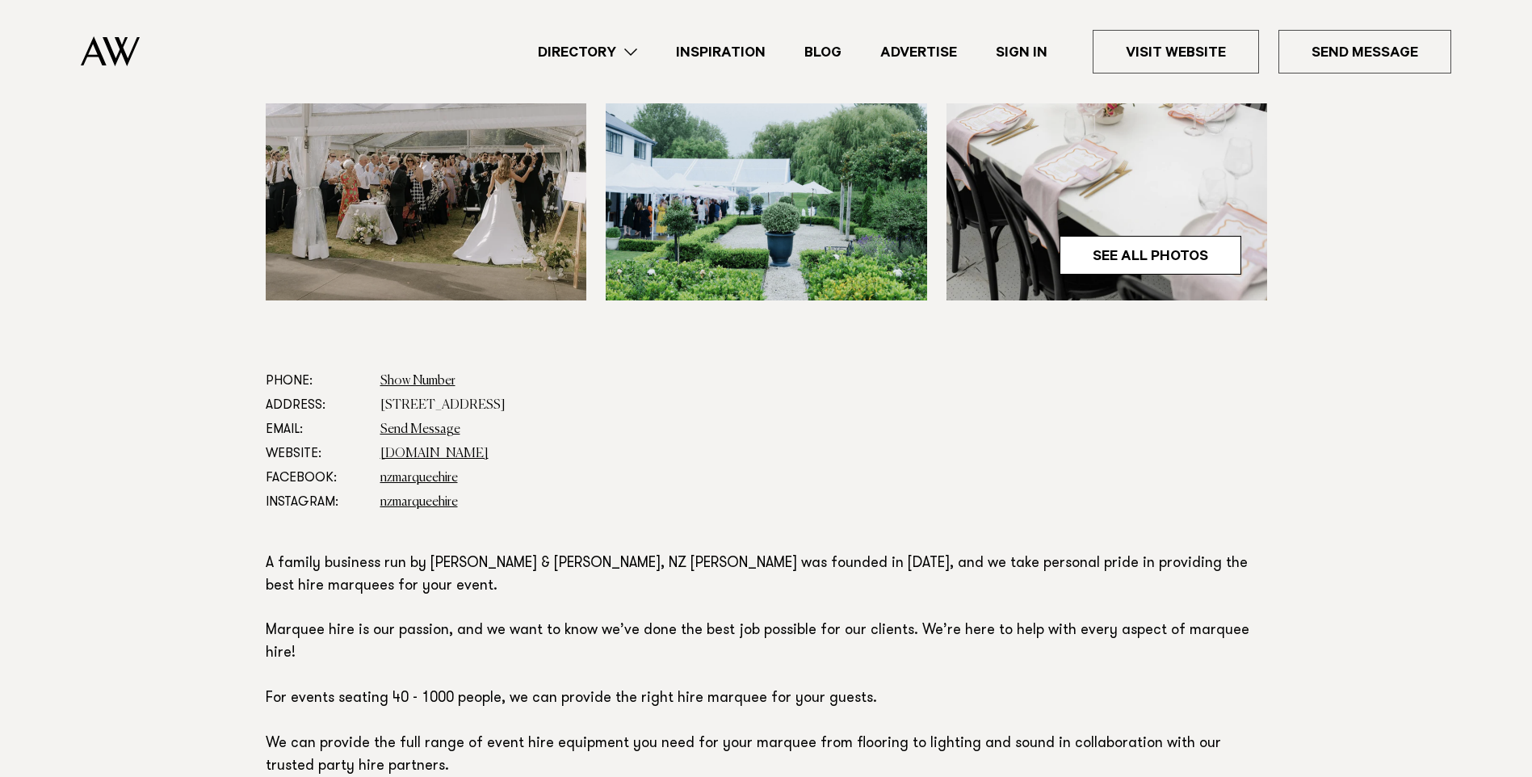
drag, startPoint x: -3, startPoint y: 25, endPoint x: -3, endPoint y: 57, distance: 32.3
